Goal: Task Accomplishment & Management: Use online tool/utility

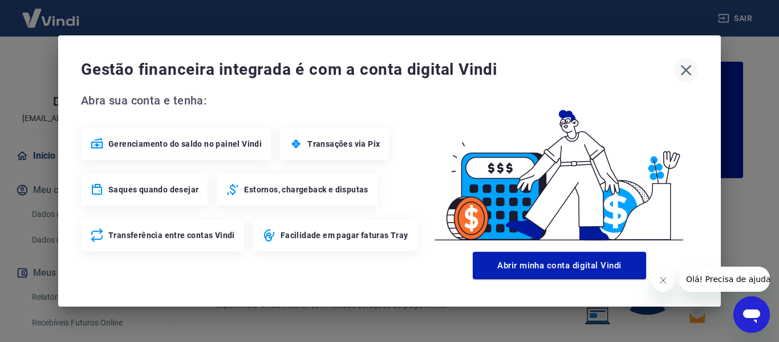
click at [686, 69] on icon "button" at bounding box center [686, 70] width 18 height 18
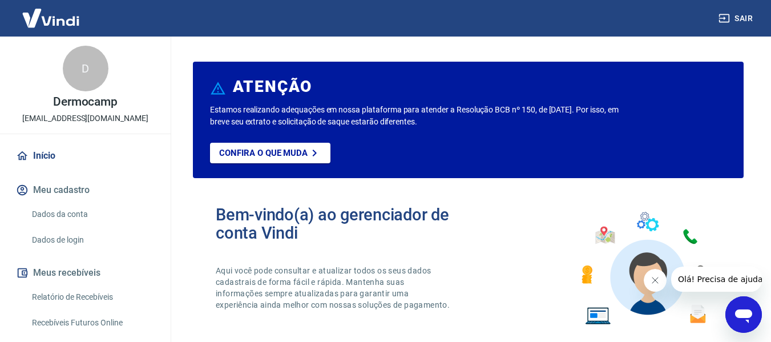
scroll to position [111, 0]
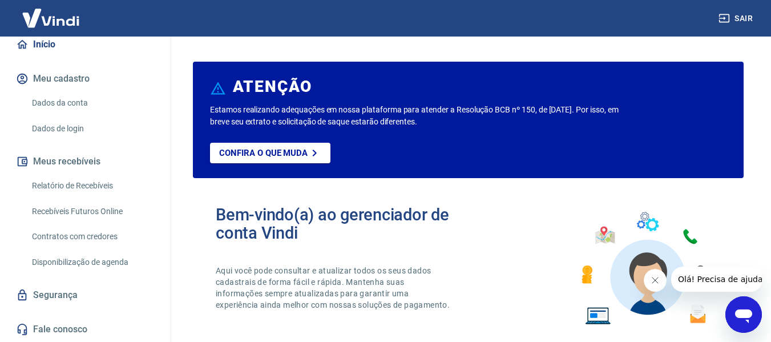
click at [95, 209] on link "Recebíveis Futuros Online" at bounding box center [92, 211] width 130 height 23
click at [754, 23] on button "Sair" at bounding box center [736, 18] width 41 height 21
click at [751, 17] on button "Sair" at bounding box center [736, 18] width 41 height 21
